Goal: Check status: Check status

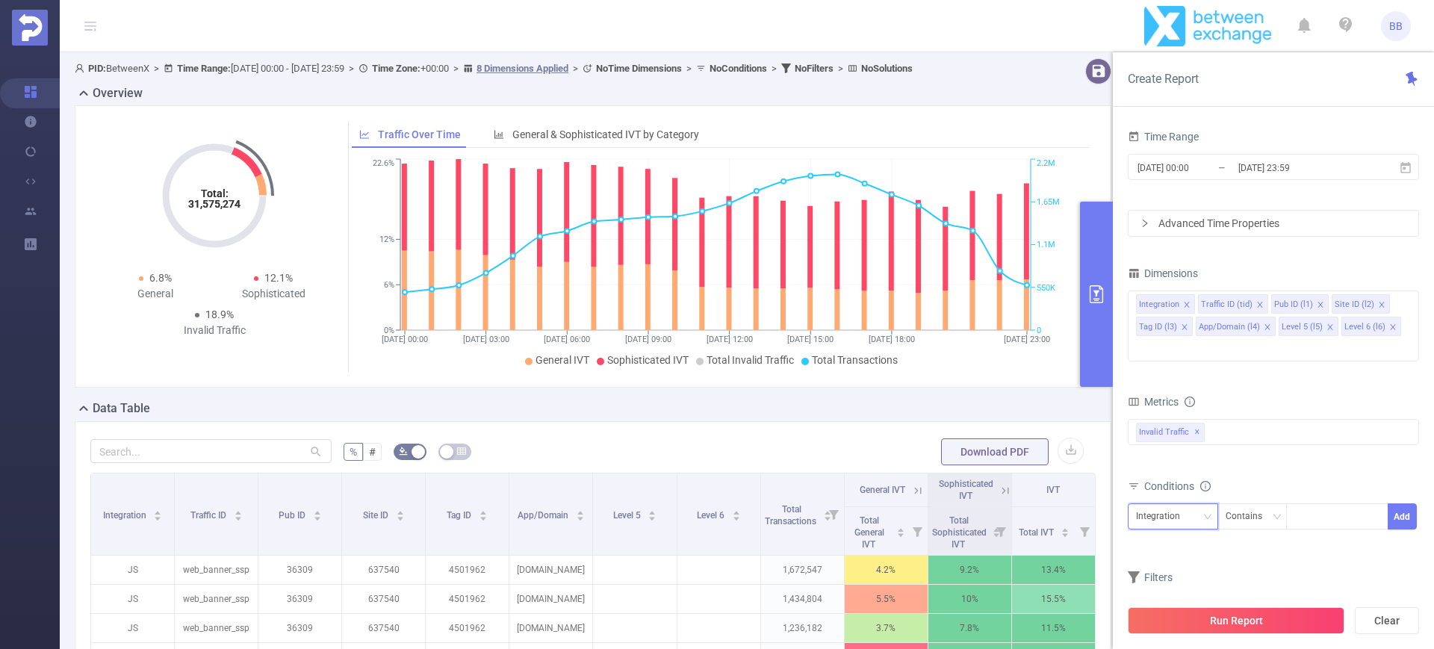
click at [1172, 504] on div "Integration" at bounding box center [1163, 516] width 55 height 25
click at [1182, 345] on li "Pub ID (l1)" at bounding box center [1175, 347] width 95 height 24
click at [1310, 504] on div at bounding box center [1338, 516] width 86 height 25
type input "35313"
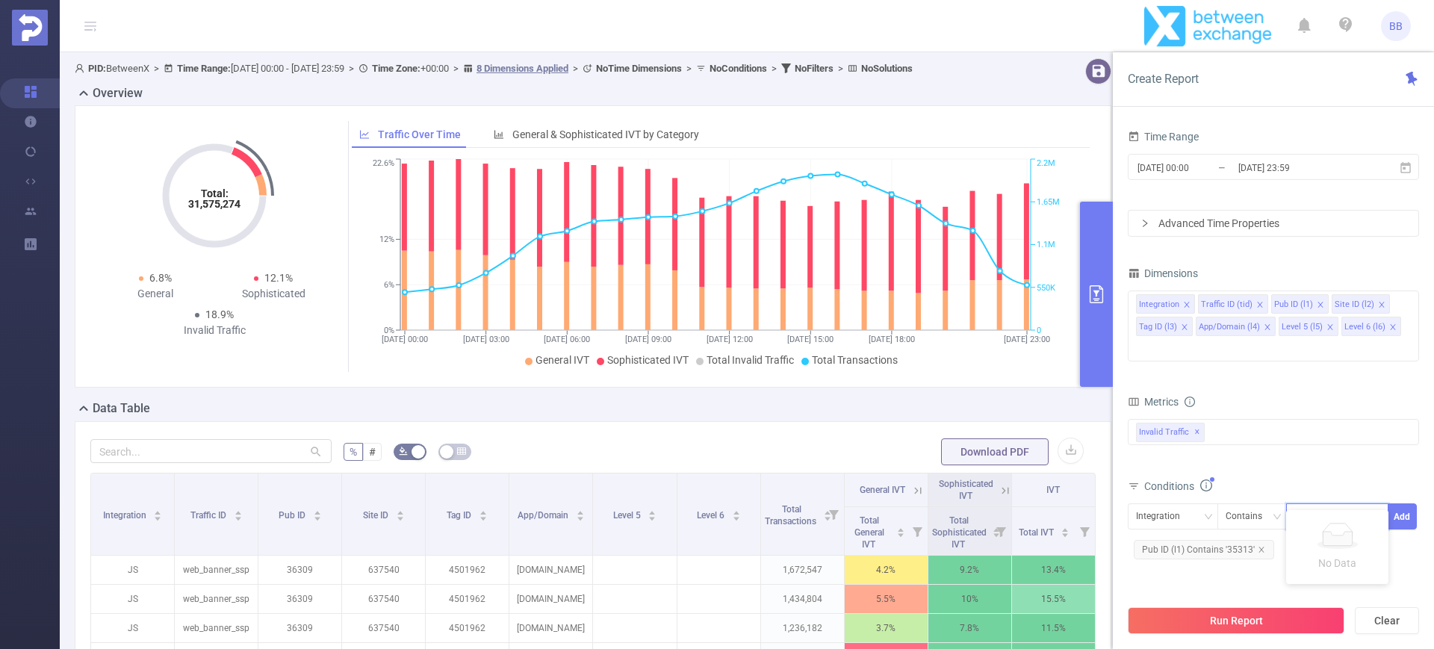
click at [1246, 443] on div "bp_total brand-safety brand_is_solution bp_adult bp_arms bp_crime bp_death_inju…" at bounding box center [1273, 442] width 291 height 53
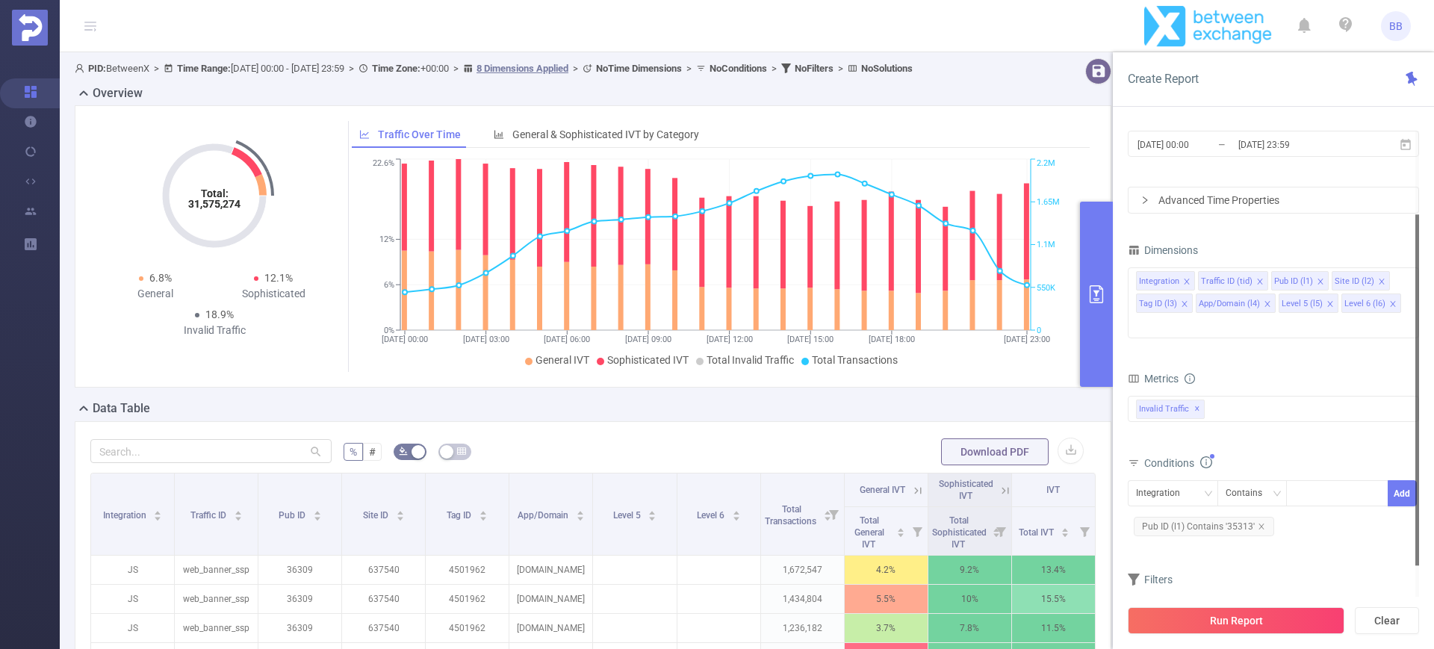
click at [1283, 152] on input "[DATE] 23:59" at bounding box center [1297, 144] width 121 height 20
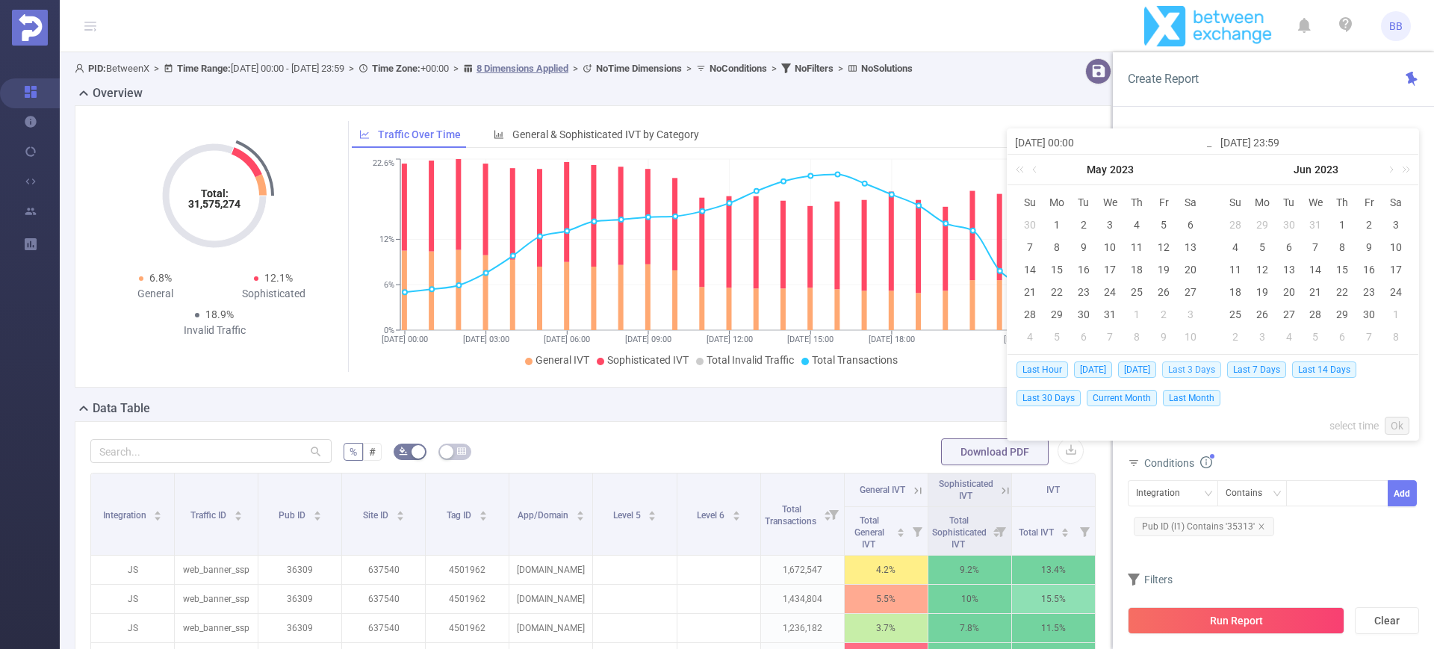
click at [1194, 369] on span "Last 3 Days" at bounding box center [1191, 370] width 59 height 16
type input "[DATE] 00:00"
type input "[DATE] 23:59"
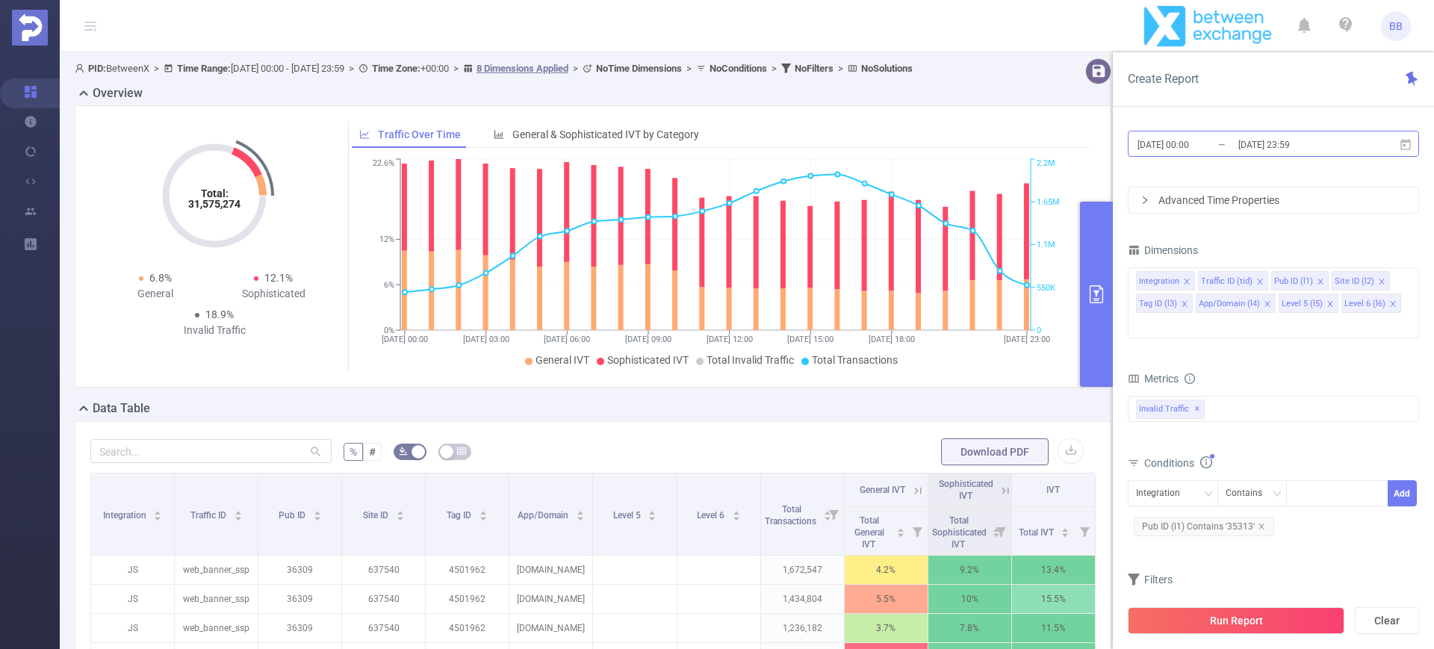
click at [1280, 140] on input "[DATE] 23:59" at bounding box center [1297, 144] width 121 height 20
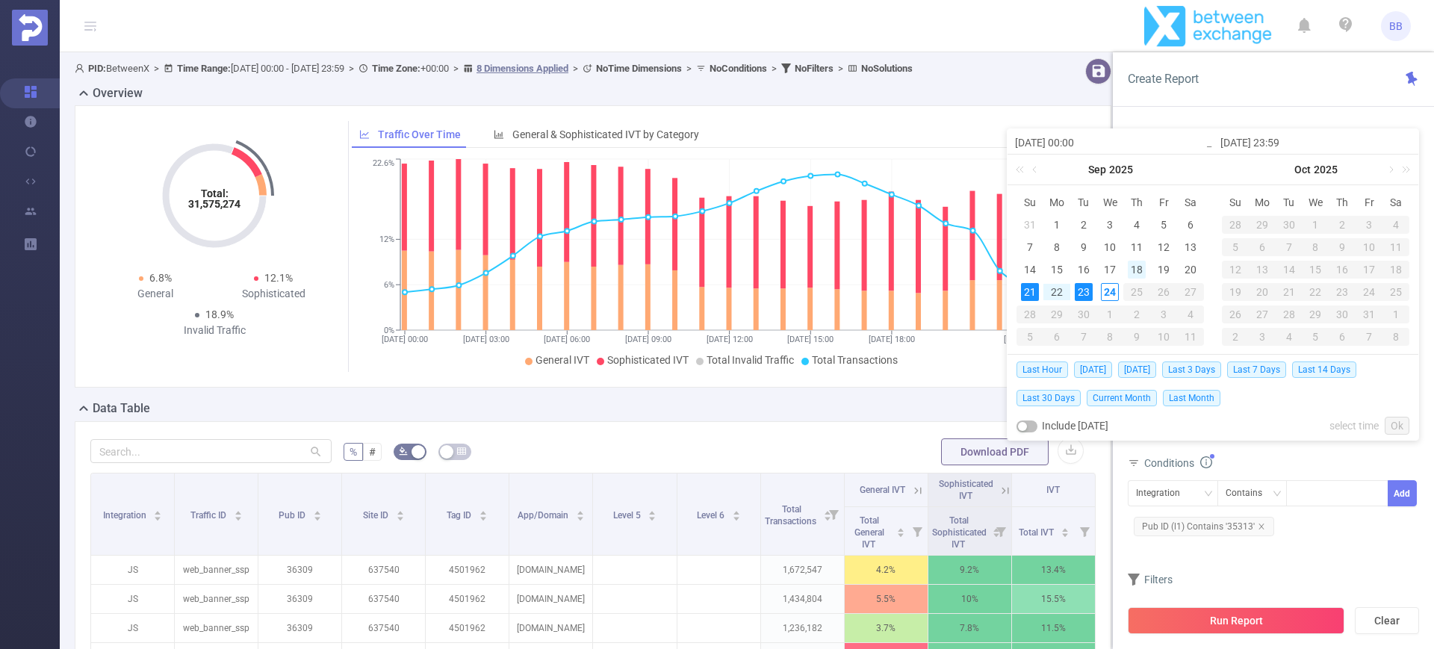
click at [1136, 270] on div "18" at bounding box center [1137, 270] width 18 height 18
type input "[DATE] 00:00"
type input "[DATE] 23:59"
type input "[DATE] 00:00"
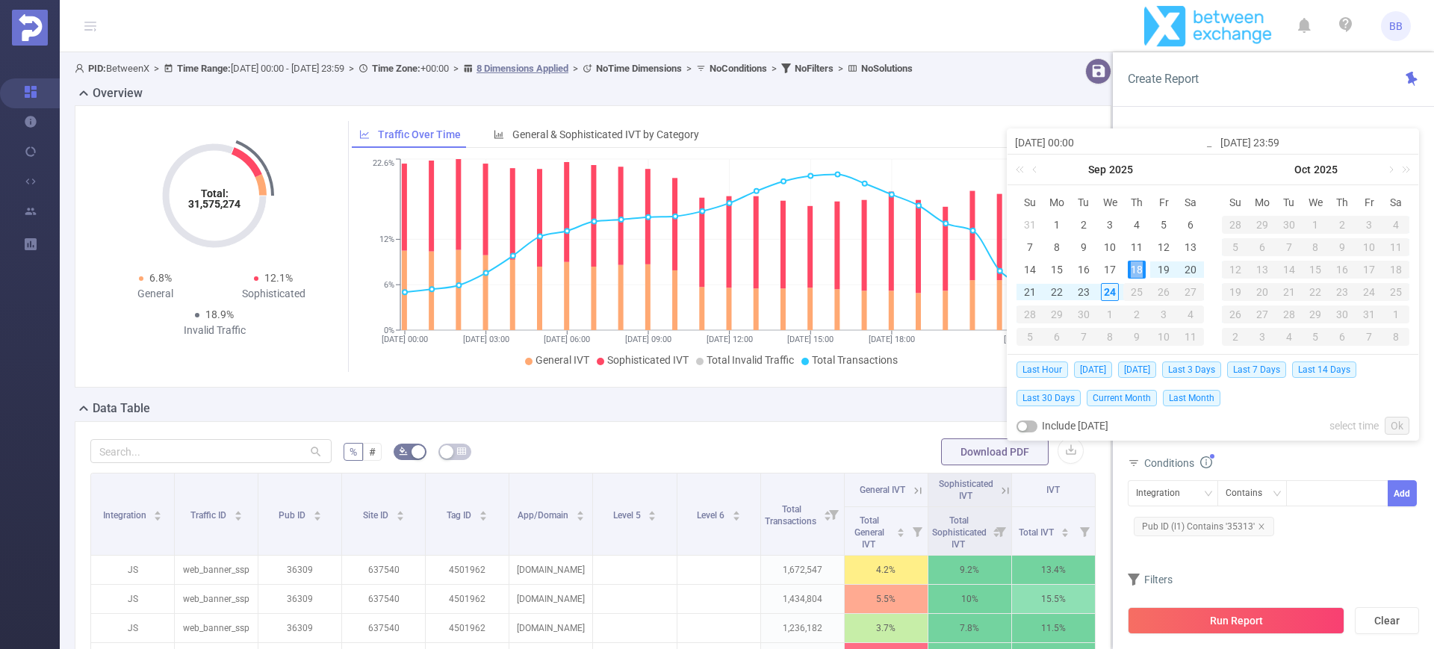
type input "[DATE] 23:59"
click at [1185, 268] on div "20" at bounding box center [1191, 270] width 18 height 18
click at [1137, 267] on div "18" at bounding box center [1137, 270] width 18 height 18
type input "[DATE] 23:59"
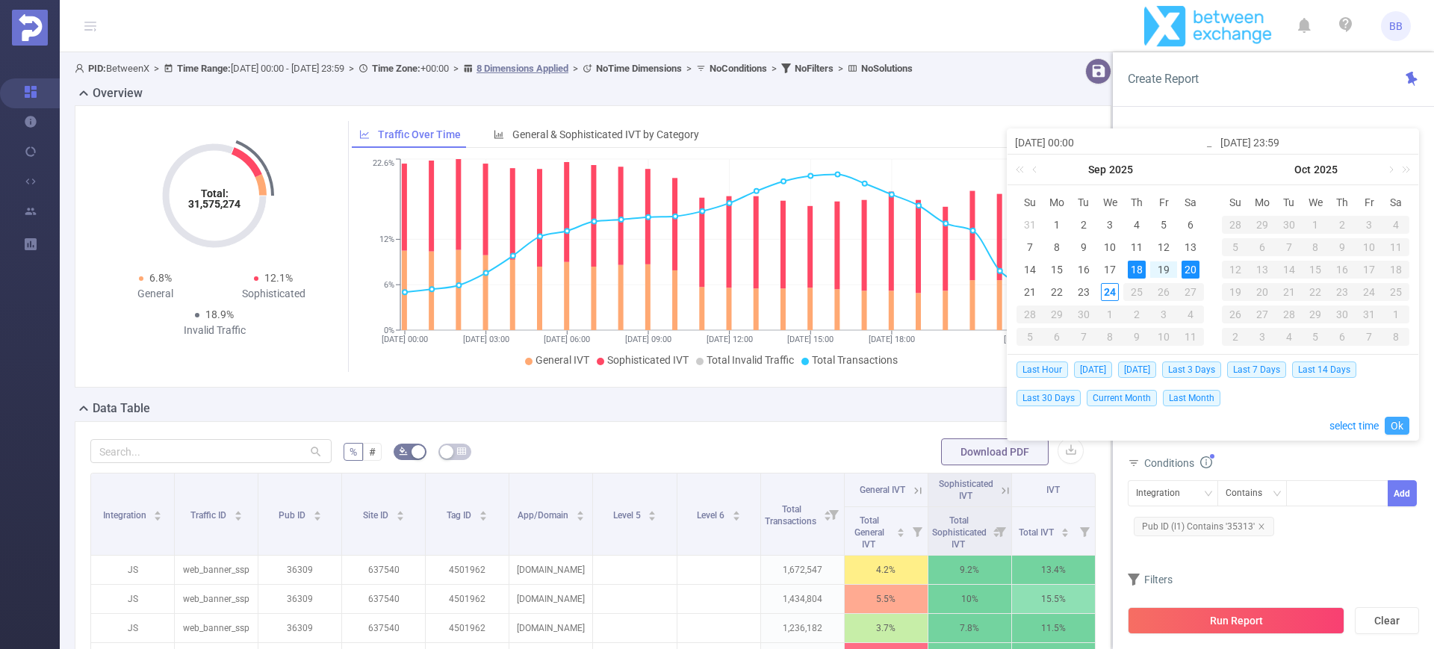
click at [1392, 421] on link "Ok" at bounding box center [1397, 426] width 25 height 18
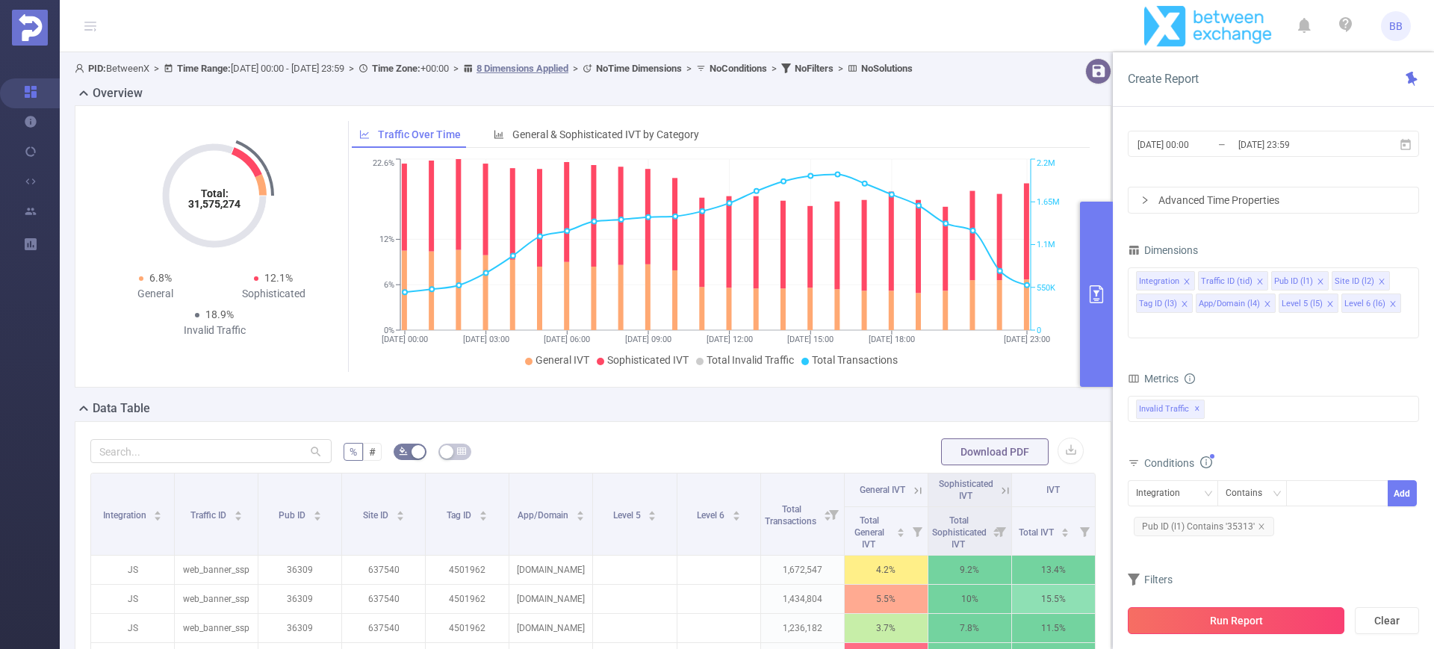
click at [1233, 616] on button "Run Report" at bounding box center [1236, 620] width 217 height 27
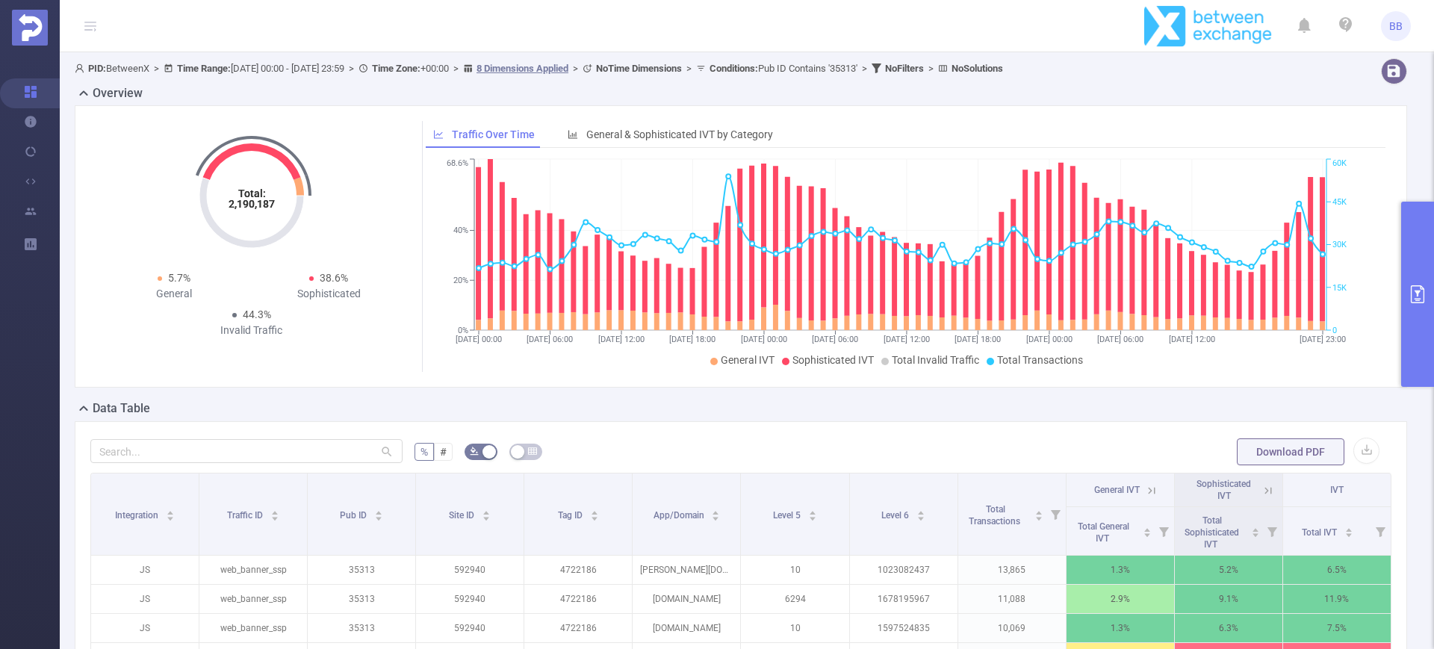
click at [1433, 301] on button "primary" at bounding box center [1417, 294] width 33 height 185
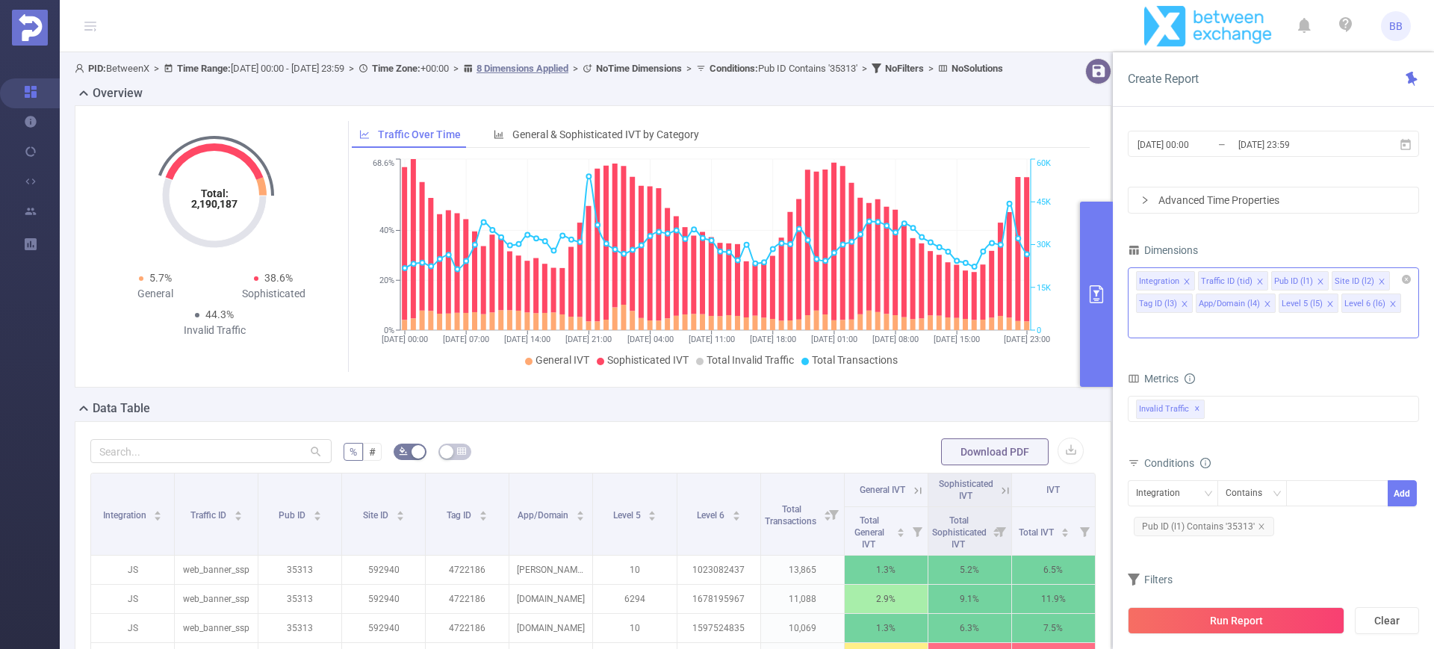
click at [1328, 305] on icon "icon: close" at bounding box center [1330, 303] width 7 height 7
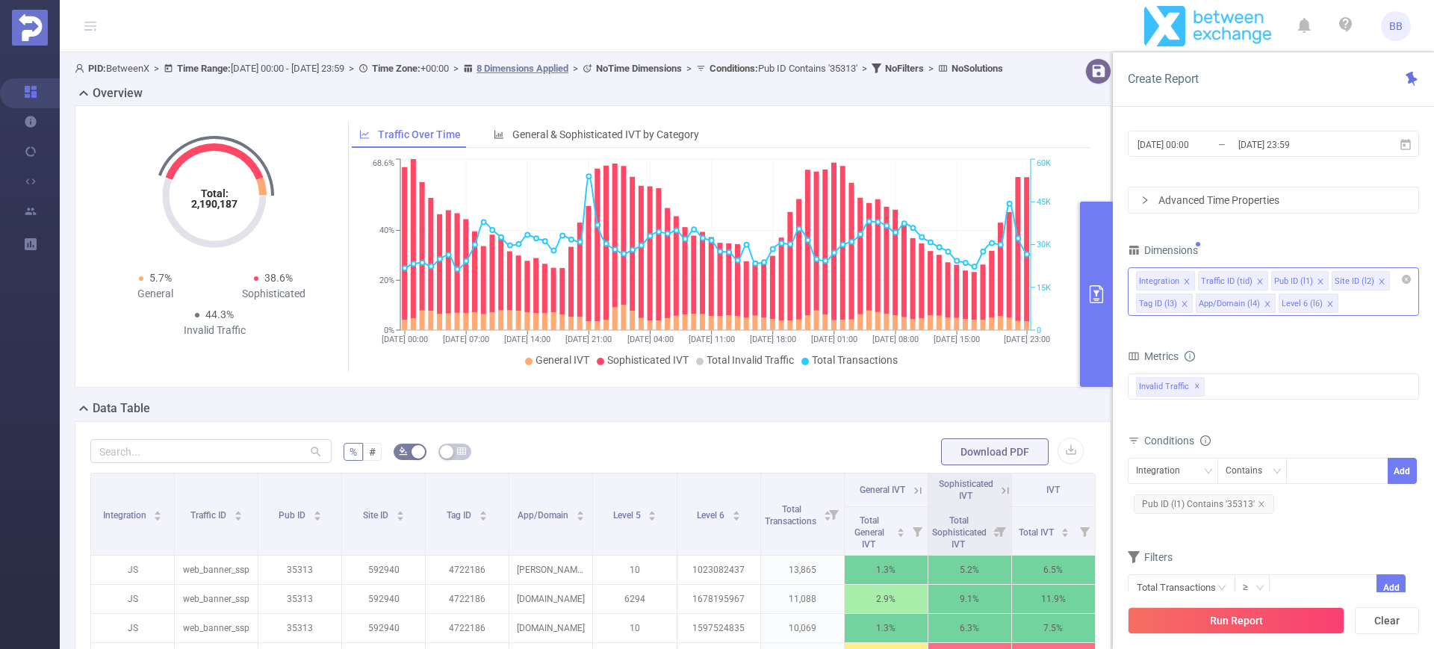
click at [1264, 301] on icon "icon: close" at bounding box center [1267, 303] width 7 height 7
click at [1183, 302] on icon "icon: close" at bounding box center [1184, 303] width 5 height 5
click at [1378, 280] on icon "icon: close" at bounding box center [1381, 281] width 7 height 7
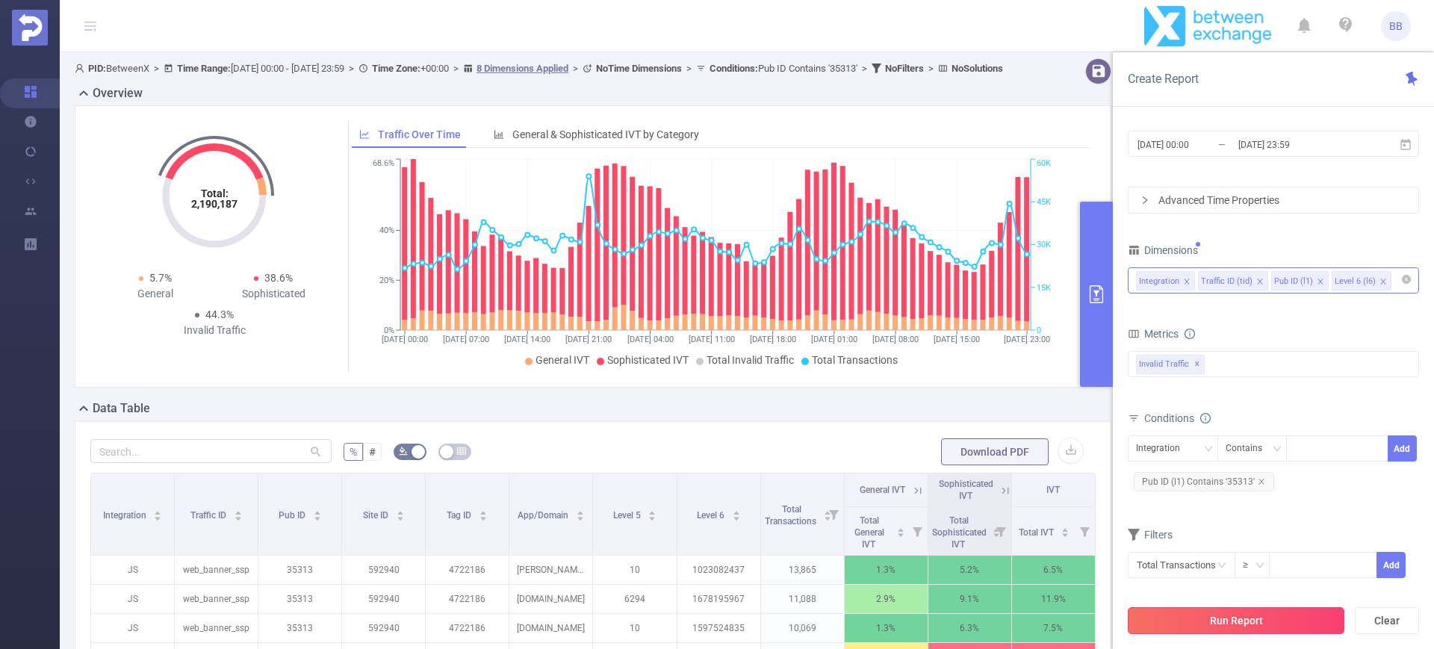
click at [1219, 621] on button "Run Report" at bounding box center [1236, 620] width 217 height 27
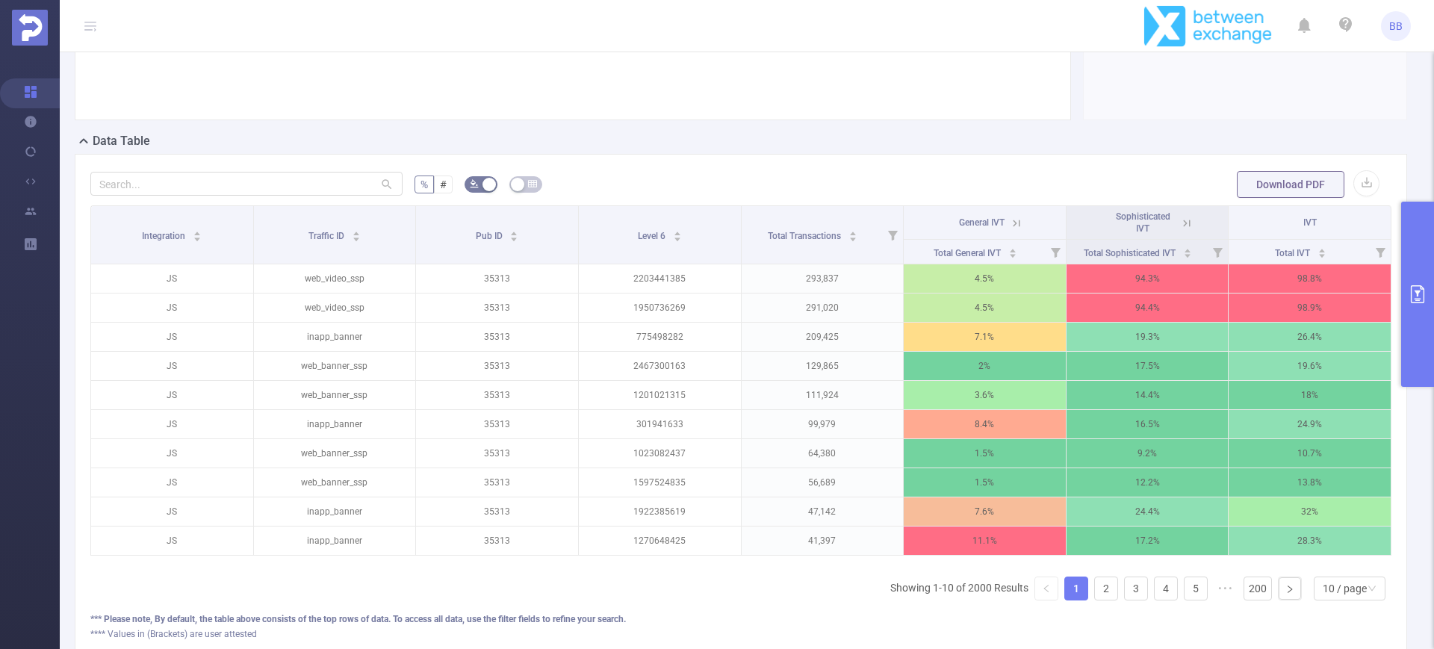
scroll to position [280, 0]
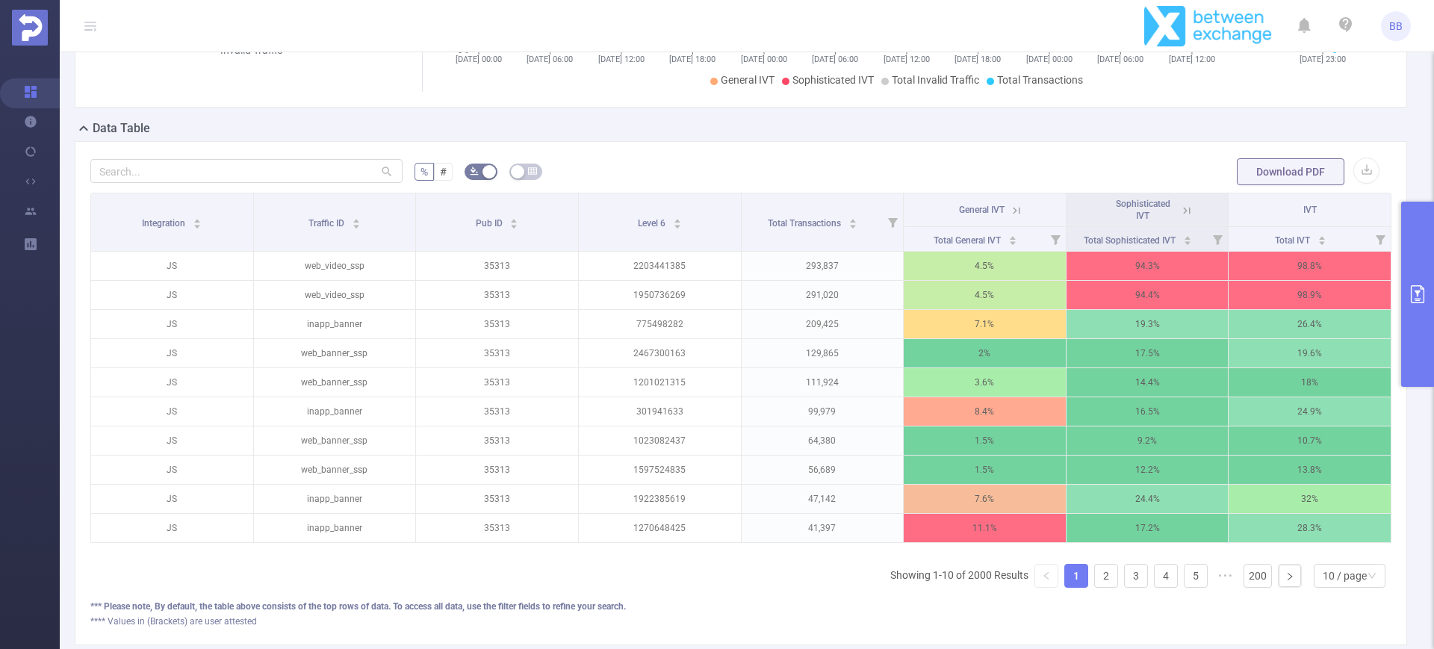
click at [1180, 205] on icon at bounding box center [1186, 210] width 13 height 13
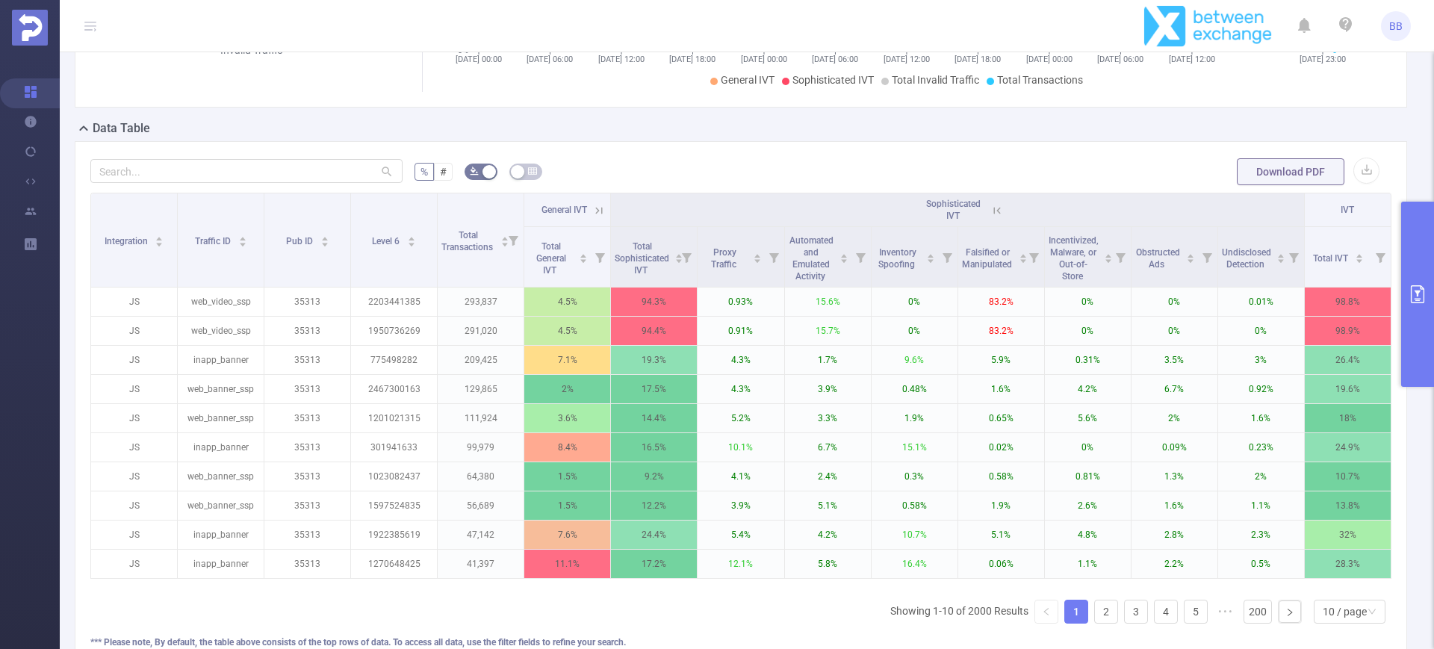
click at [1415, 267] on button "primary" at bounding box center [1417, 294] width 33 height 185
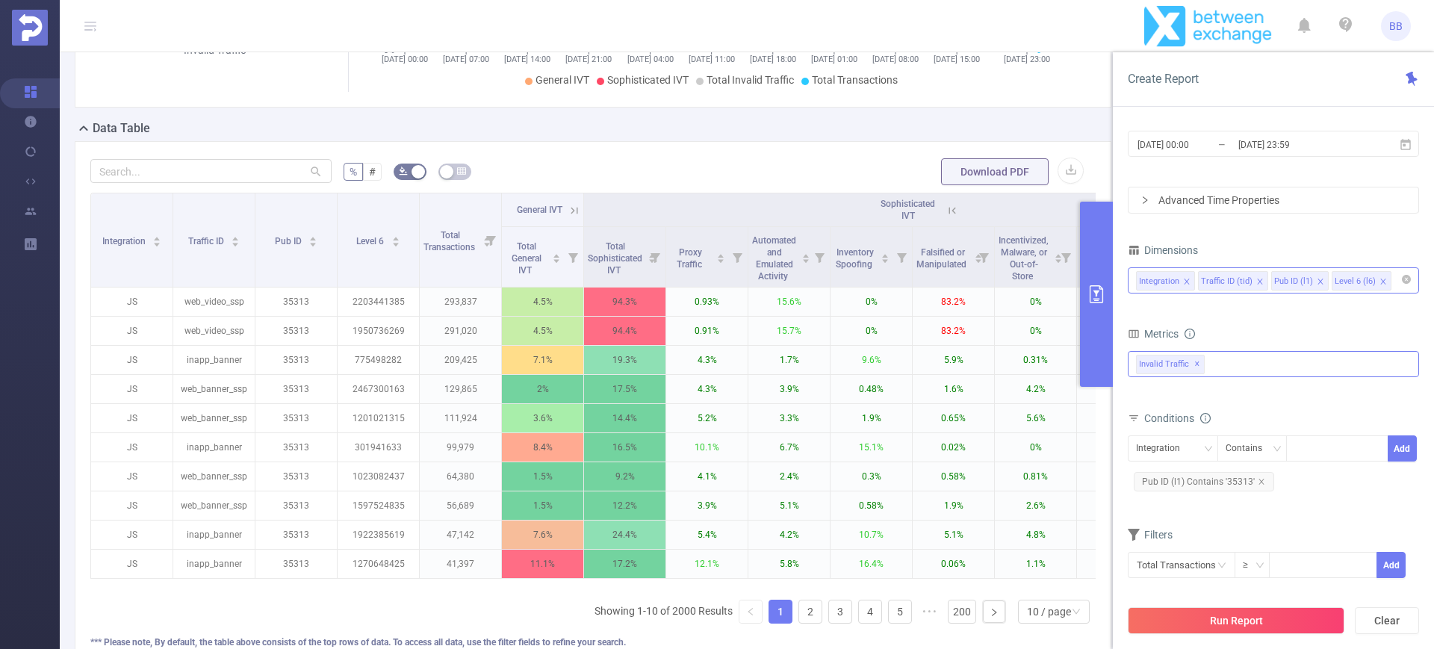
click at [1266, 364] on div "Invalid Traffic ✕" at bounding box center [1273, 364] width 291 height 26
click at [1150, 367] on span at bounding box center [1153, 371] width 12 height 12
click at [1218, 619] on button "Run Report" at bounding box center [1236, 620] width 217 height 27
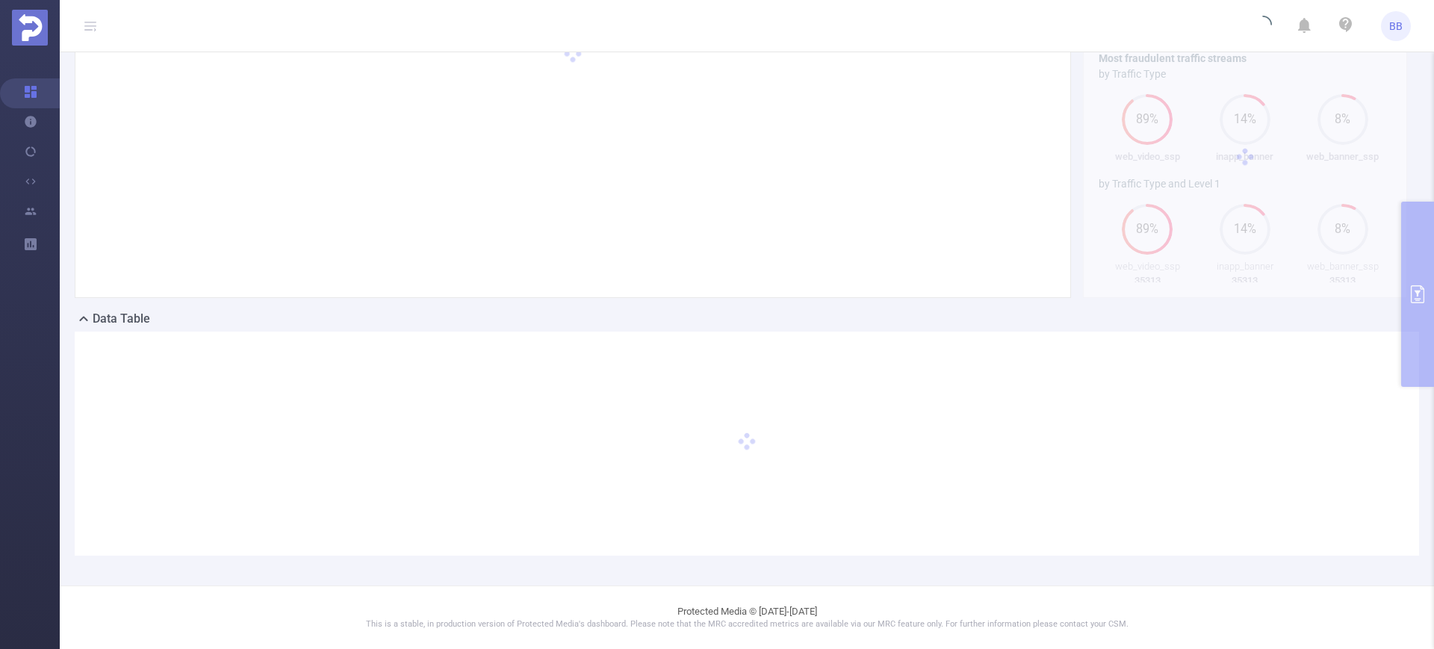
scroll to position [90, 0]
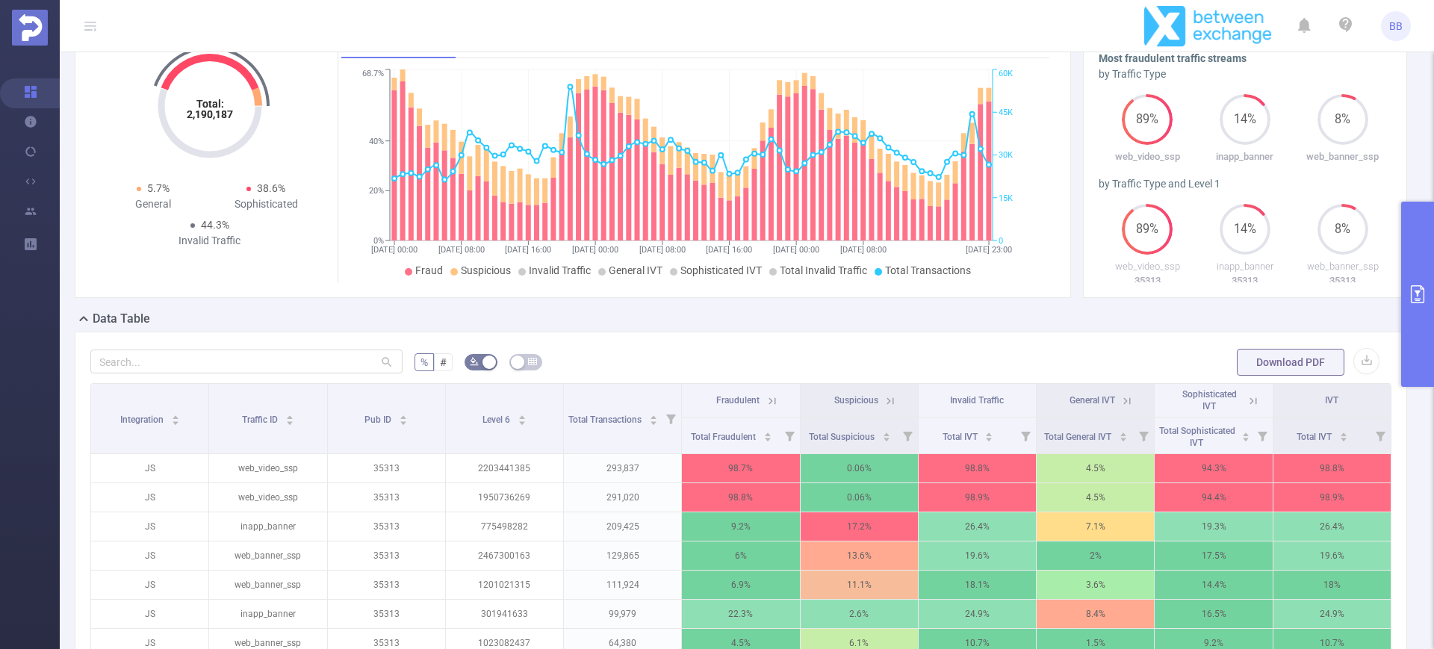
click at [1247, 400] on icon at bounding box center [1253, 400] width 13 height 13
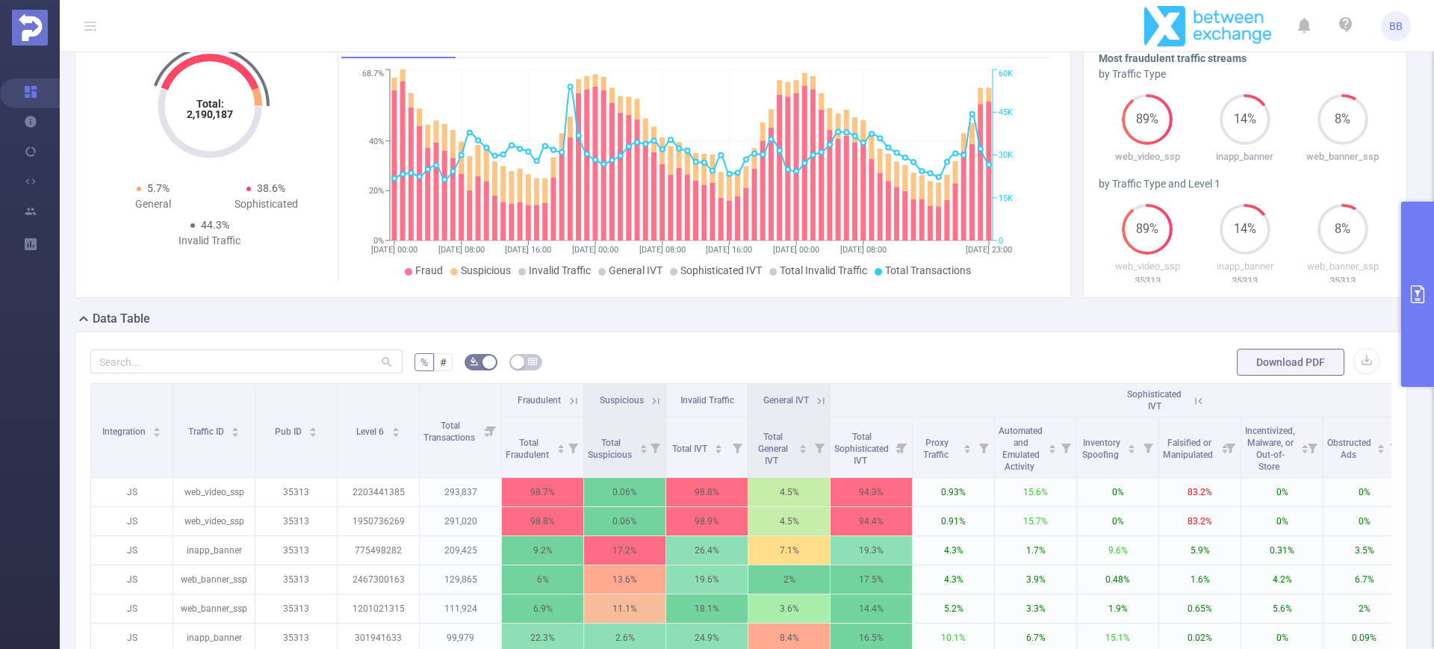
click at [652, 398] on icon at bounding box center [655, 400] width 13 height 13
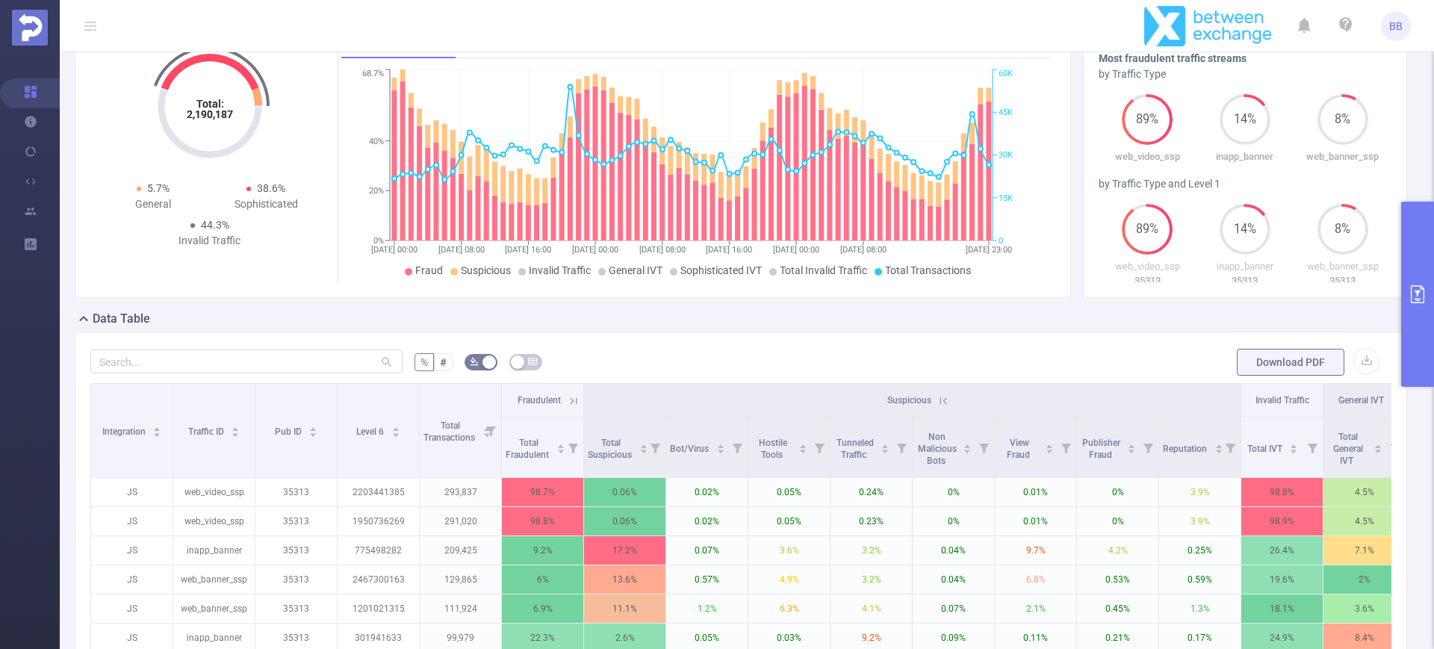
click at [567, 395] on icon at bounding box center [573, 400] width 13 height 13
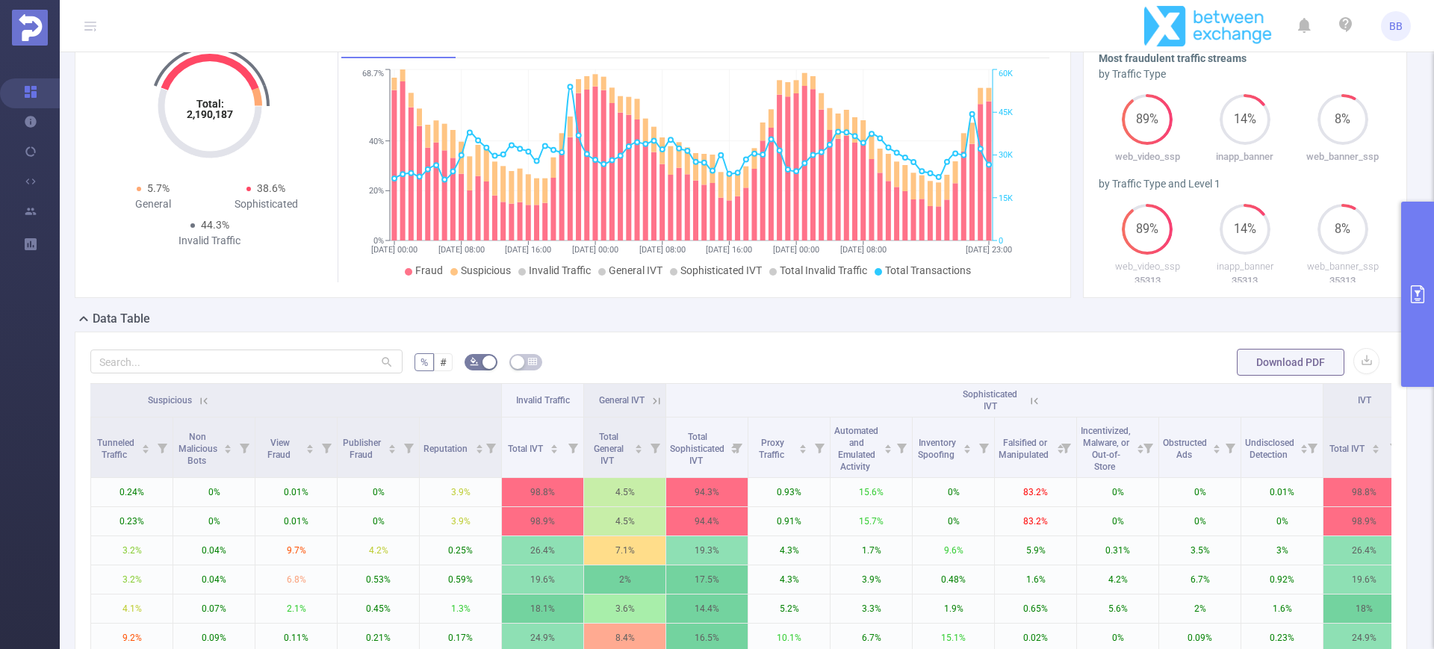
scroll to position [0, 1346]
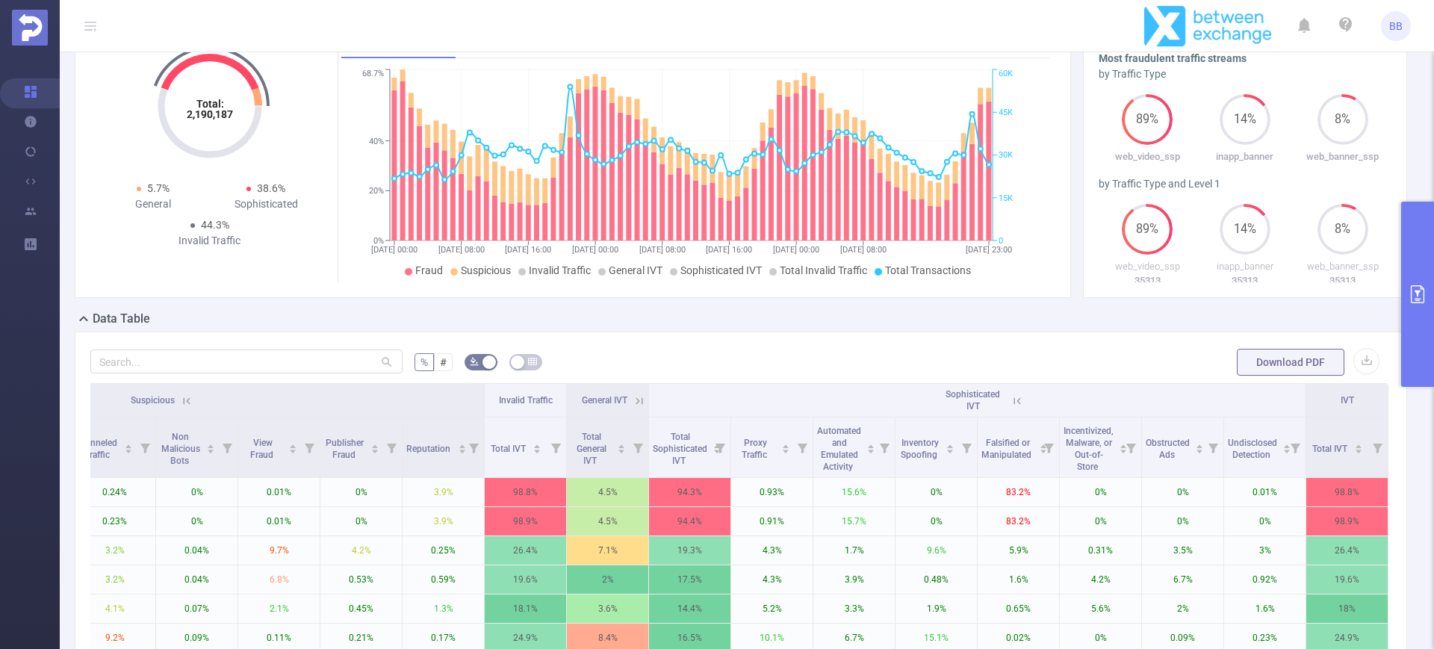
click at [633, 397] on icon at bounding box center [639, 400] width 13 height 13
